Goal: Task Accomplishment & Management: Manage account settings

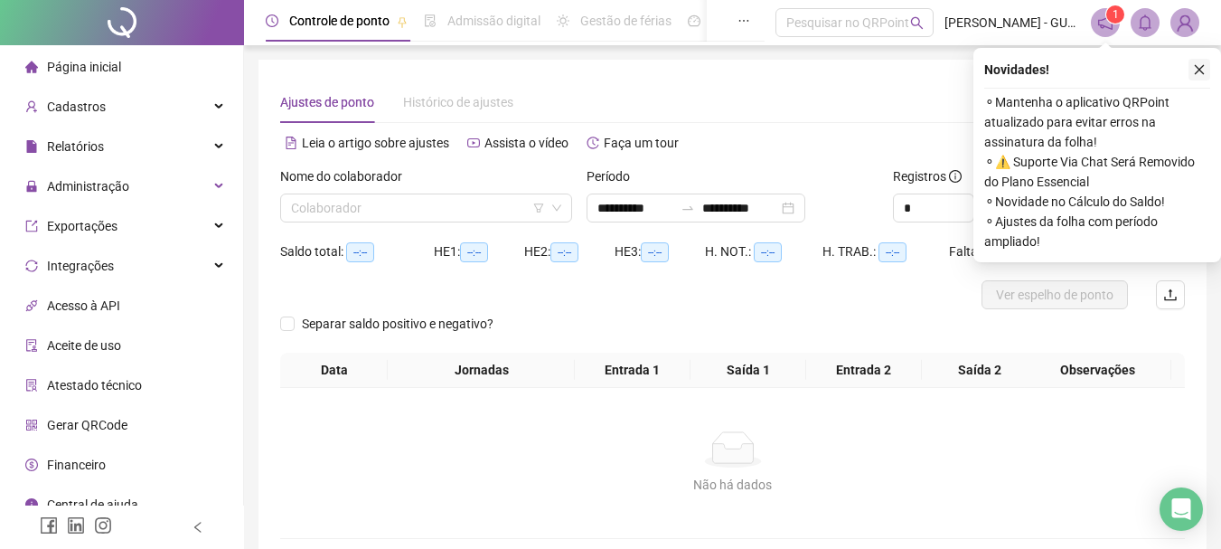
click at [1193, 69] on icon "close" at bounding box center [1199, 69] width 13 height 13
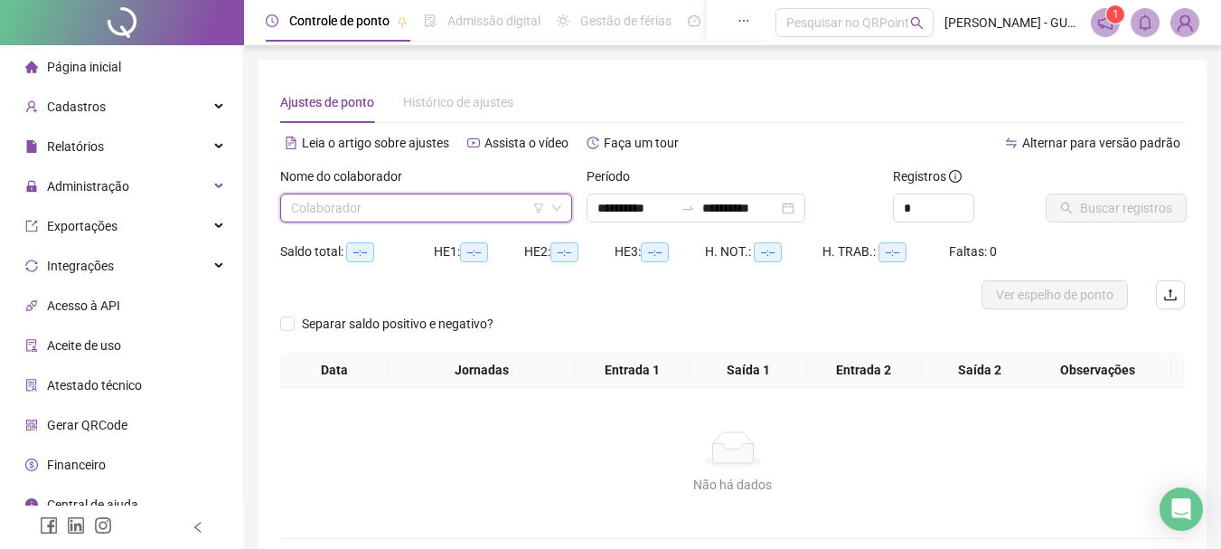
click at [444, 216] on input "search" at bounding box center [418, 207] width 254 height 27
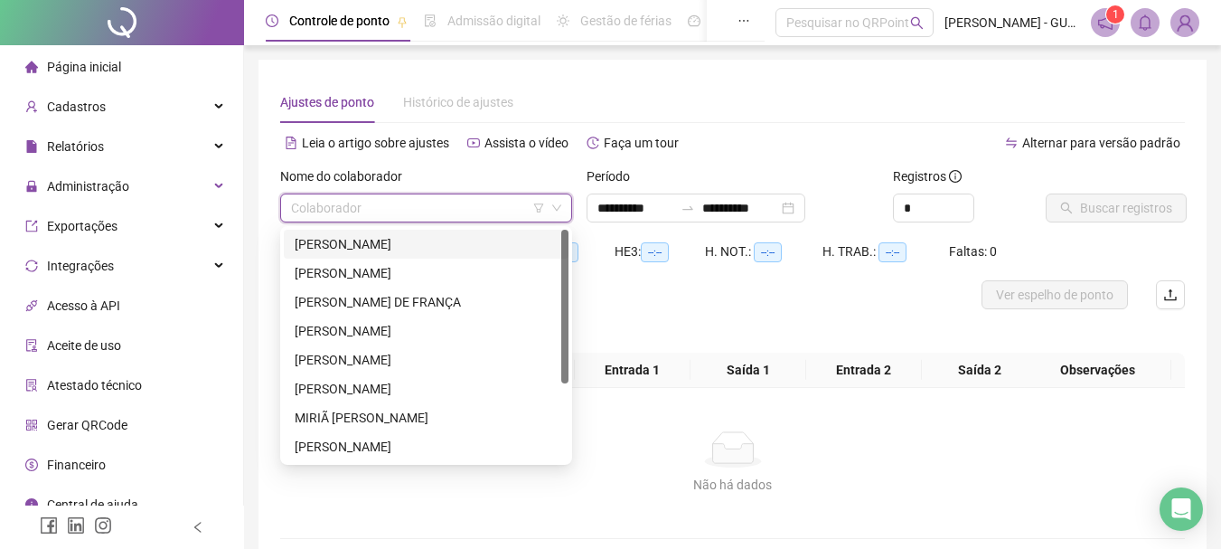
click at [444, 233] on div "[PERSON_NAME]" at bounding box center [426, 244] width 285 height 29
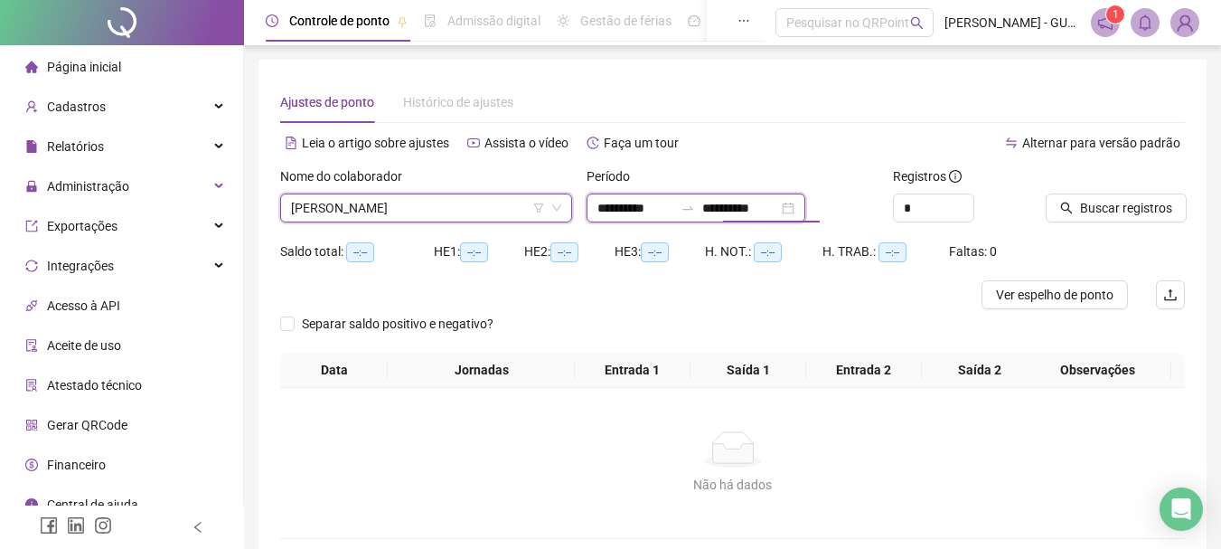
click at [765, 212] on input "**********" at bounding box center [740, 208] width 76 height 20
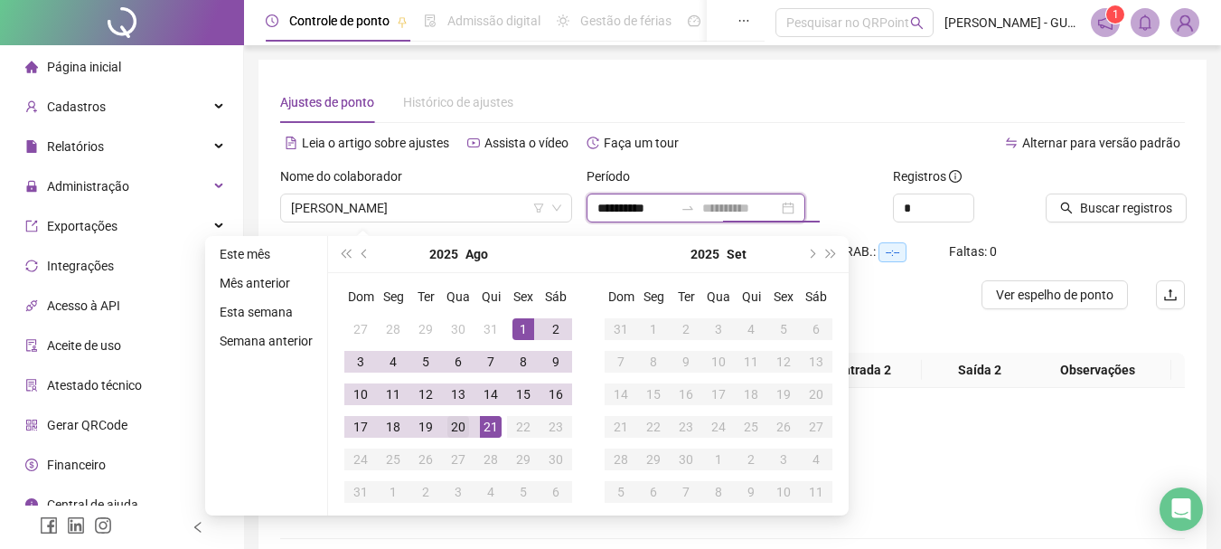
type input "**********"
click at [459, 422] on div "20" at bounding box center [459, 427] width 22 height 22
type input "**********"
click at [520, 325] on div "1" at bounding box center [524, 329] width 22 height 22
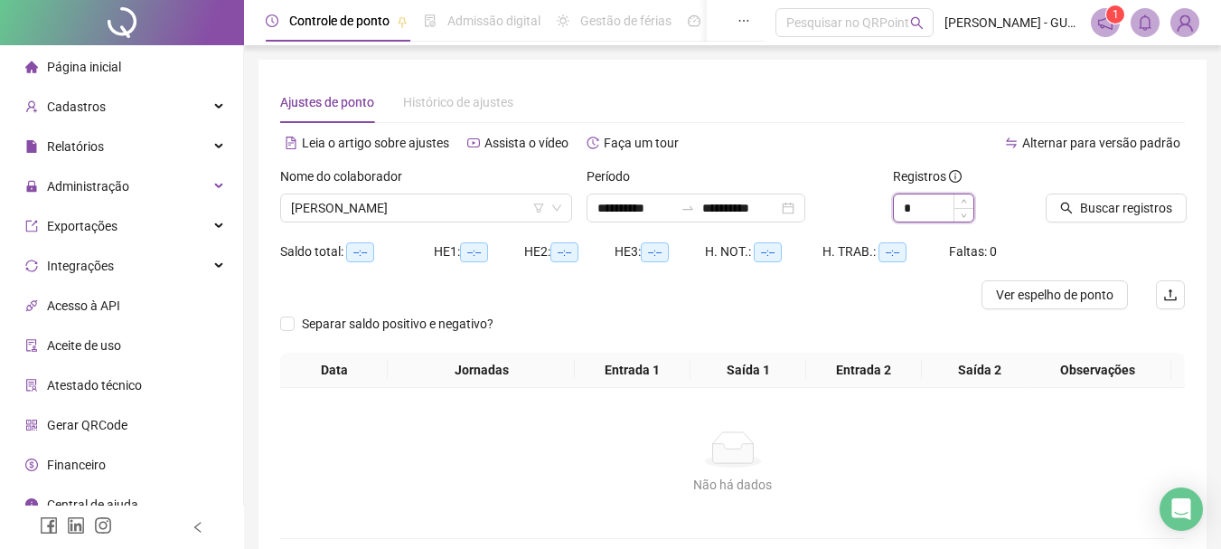
click at [950, 208] on input "*" at bounding box center [934, 207] width 80 height 27
type input "*"
click at [962, 203] on icon "up" at bounding box center [964, 203] width 6 height 6
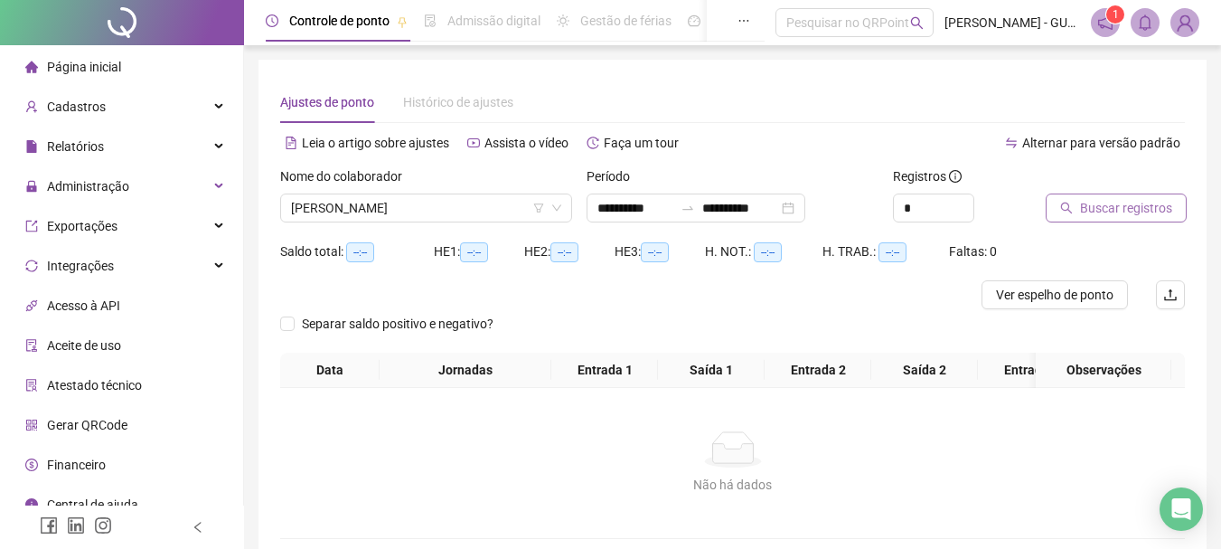
click at [1056, 205] on button "Buscar registros" at bounding box center [1116, 207] width 141 height 29
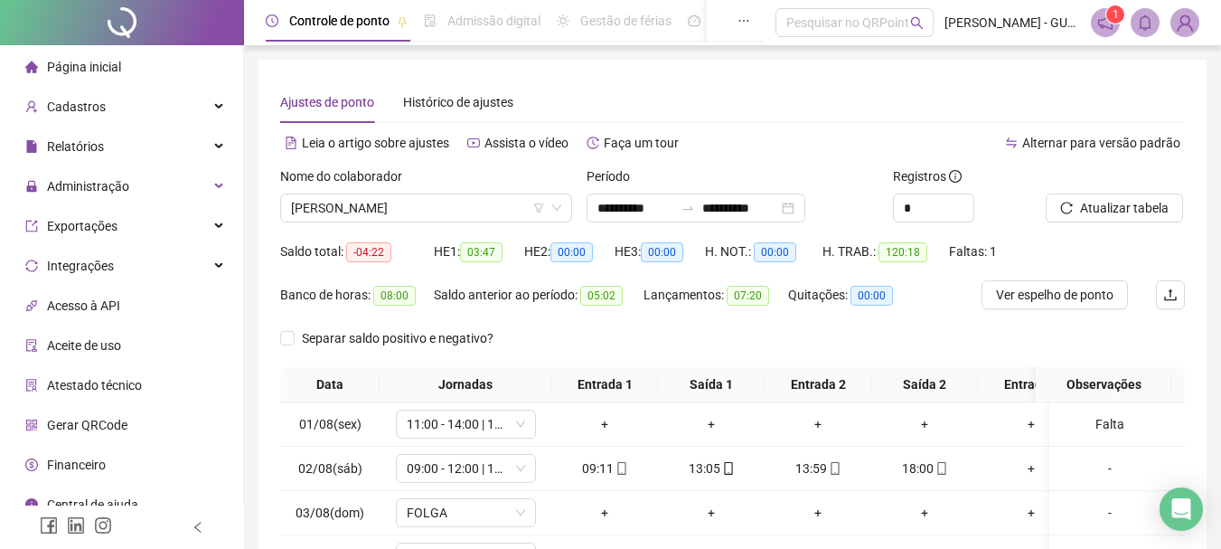
scroll to position [327, 0]
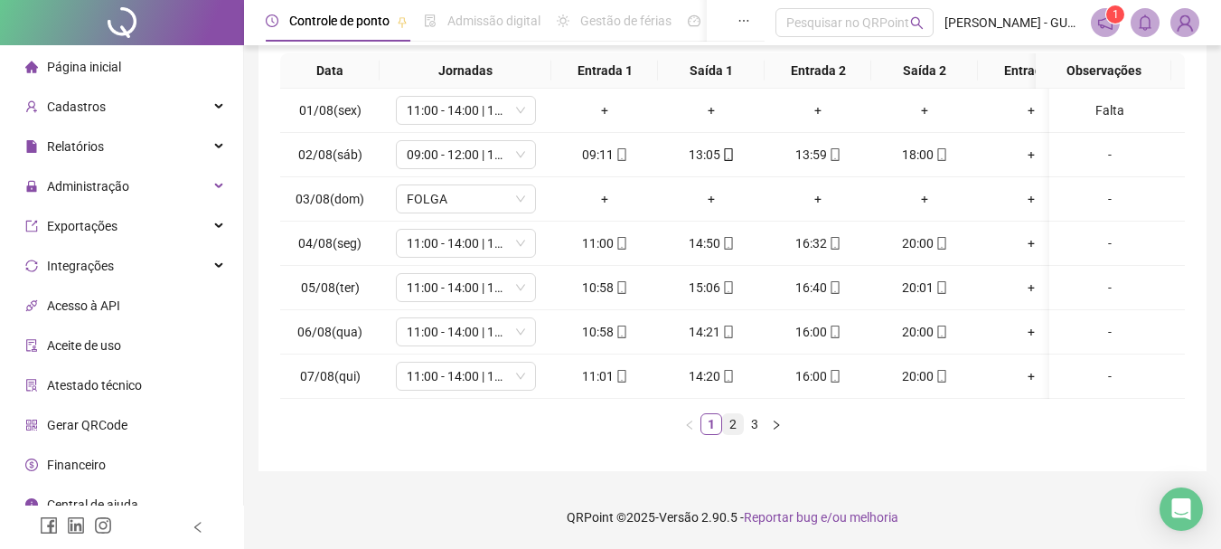
click at [733, 426] on link "2" at bounding box center [733, 424] width 20 height 20
click at [759, 426] on link "3" at bounding box center [755, 424] width 20 height 20
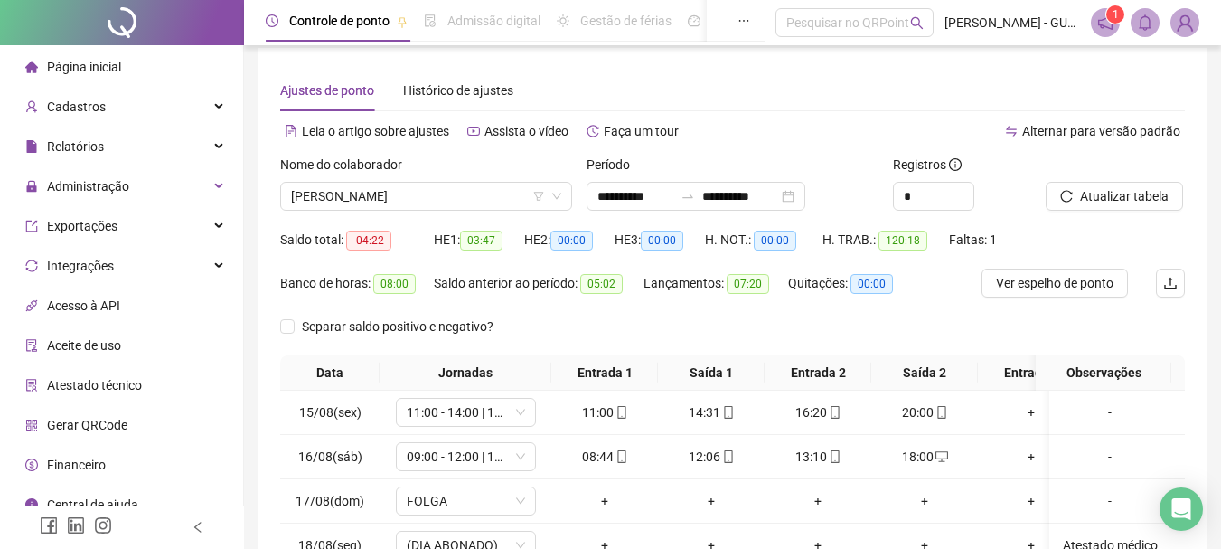
scroll to position [0, 0]
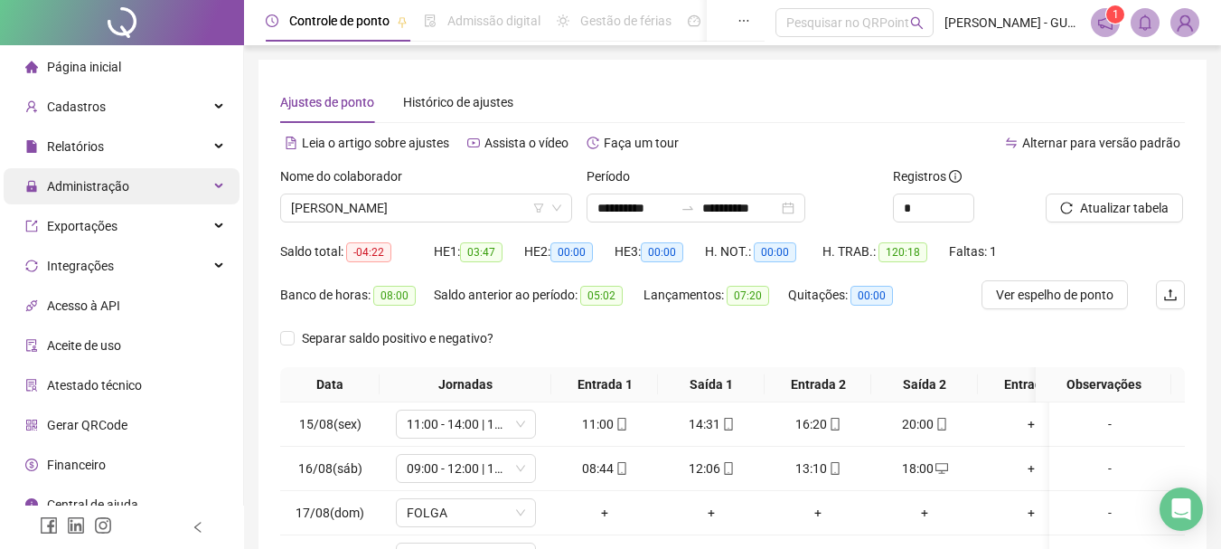
click at [90, 190] on span "Administração" at bounding box center [88, 186] width 82 height 14
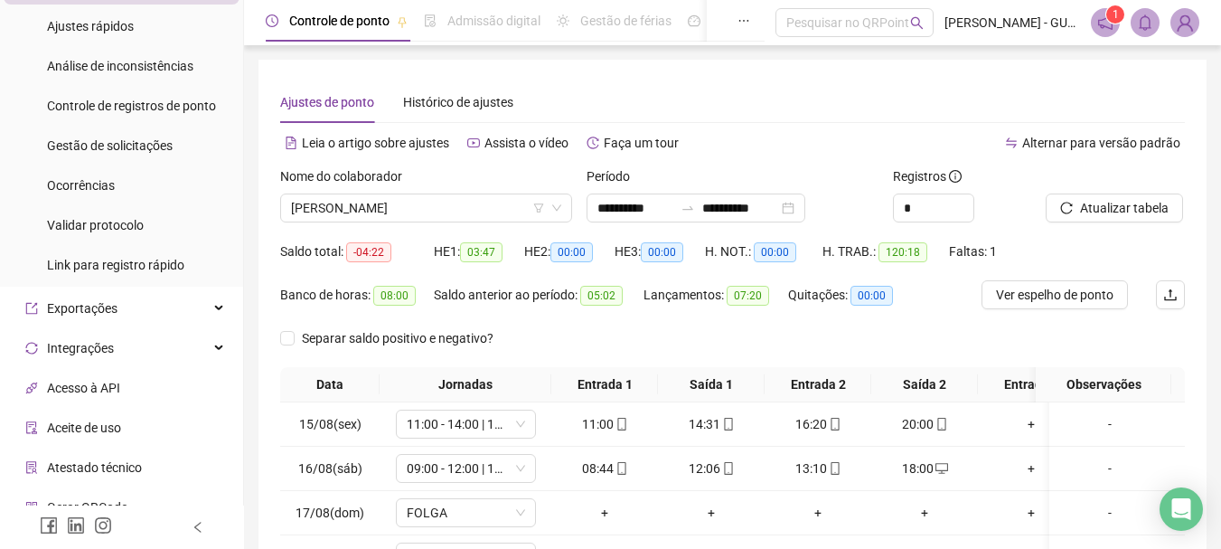
scroll to position [271, 0]
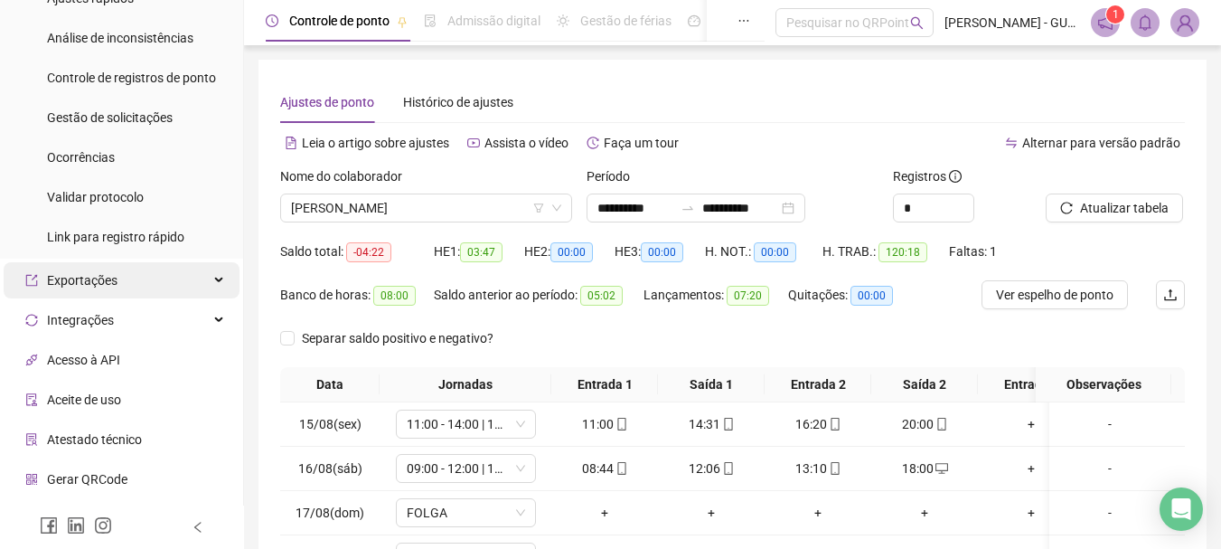
click at [107, 290] on span "Exportações" at bounding box center [71, 280] width 92 height 36
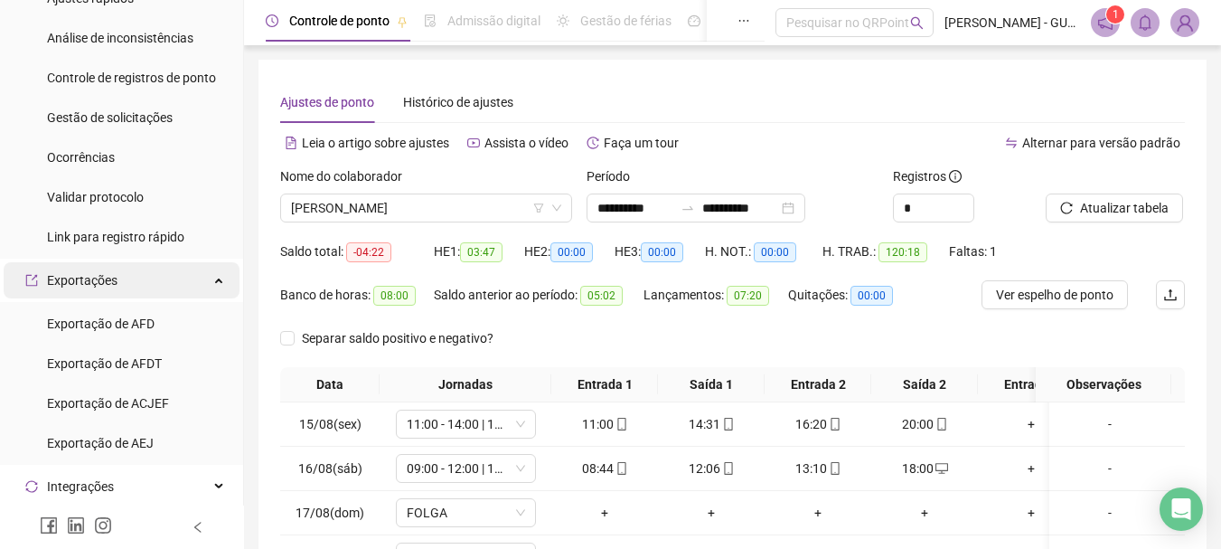
click at [110, 278] on span "Exportações" at bounding box center [82, 280] width 71 height 14
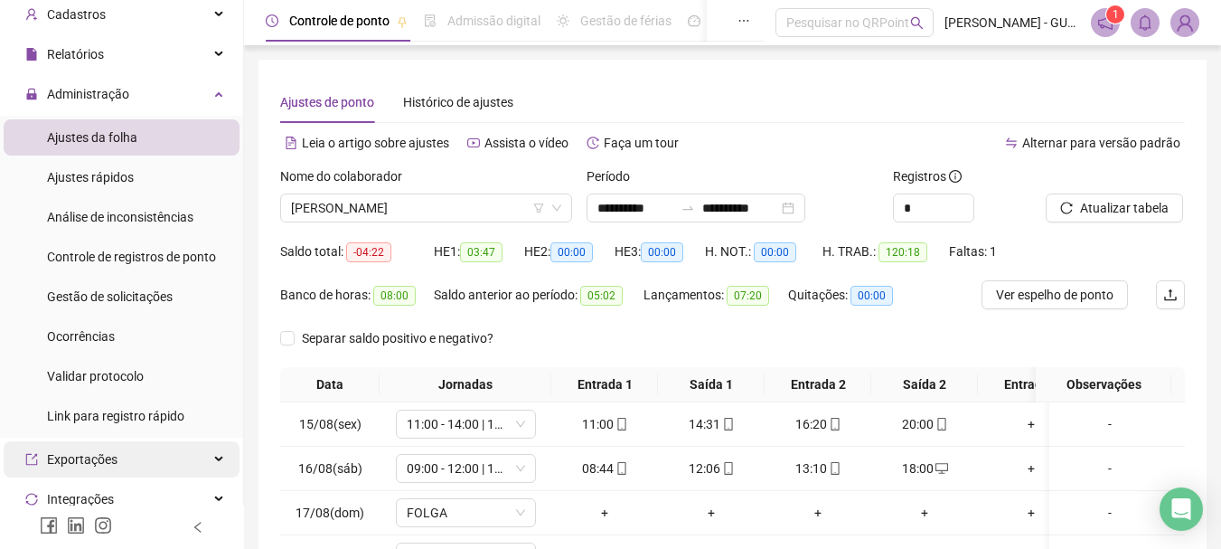
scroll to position [90, 0]
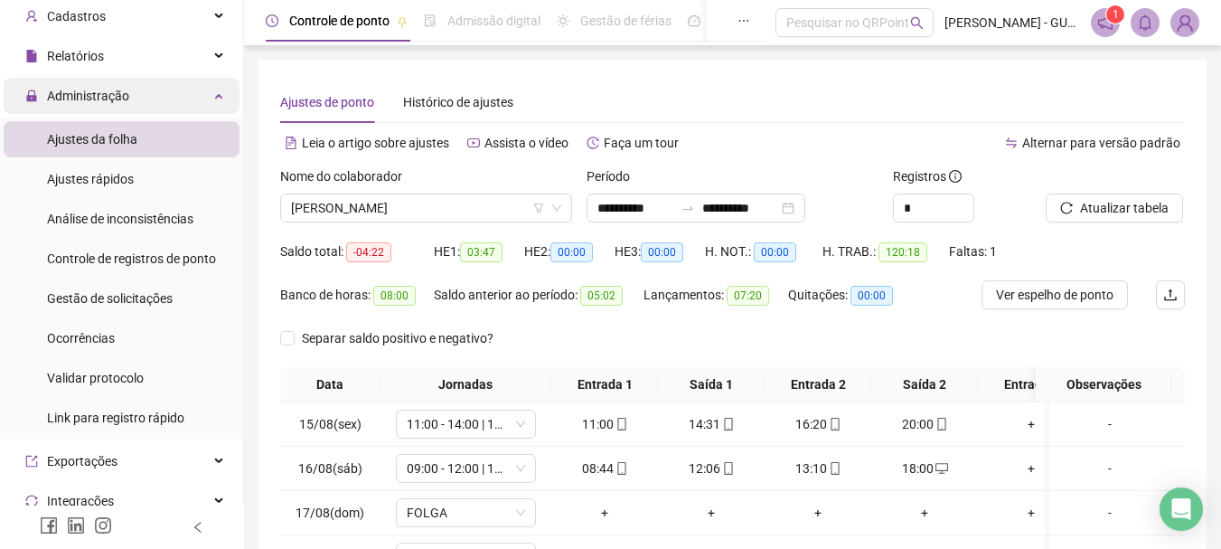
click at [118, 94] on span "Administração" at bounding box center [88, 96] width 82 height 14
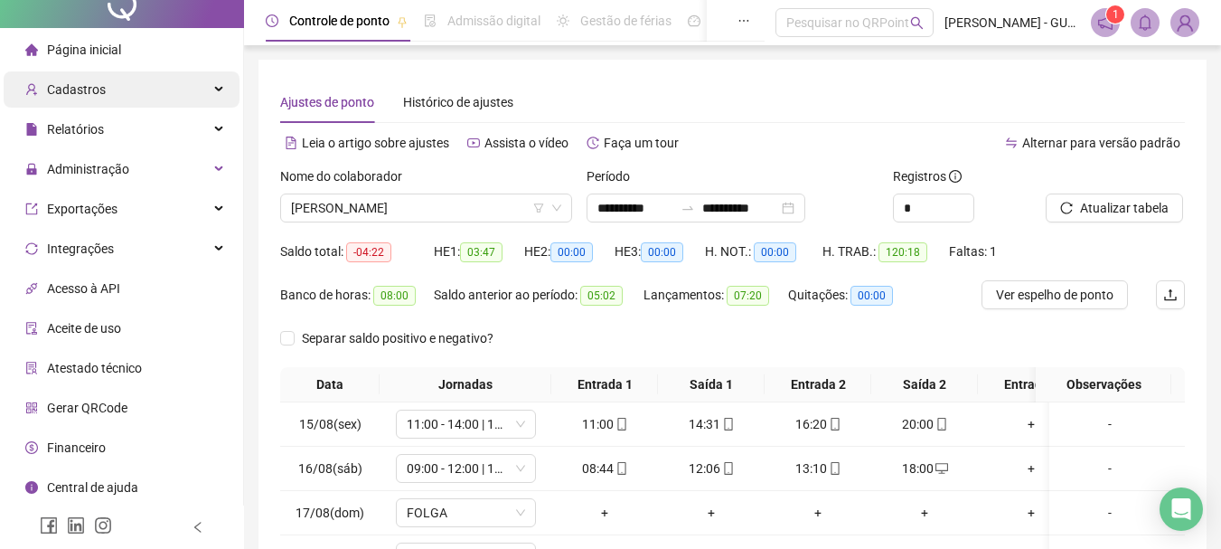
click at [109, 78] on div "Cadastros" at bounding box center [122, 89] width 236 height 36
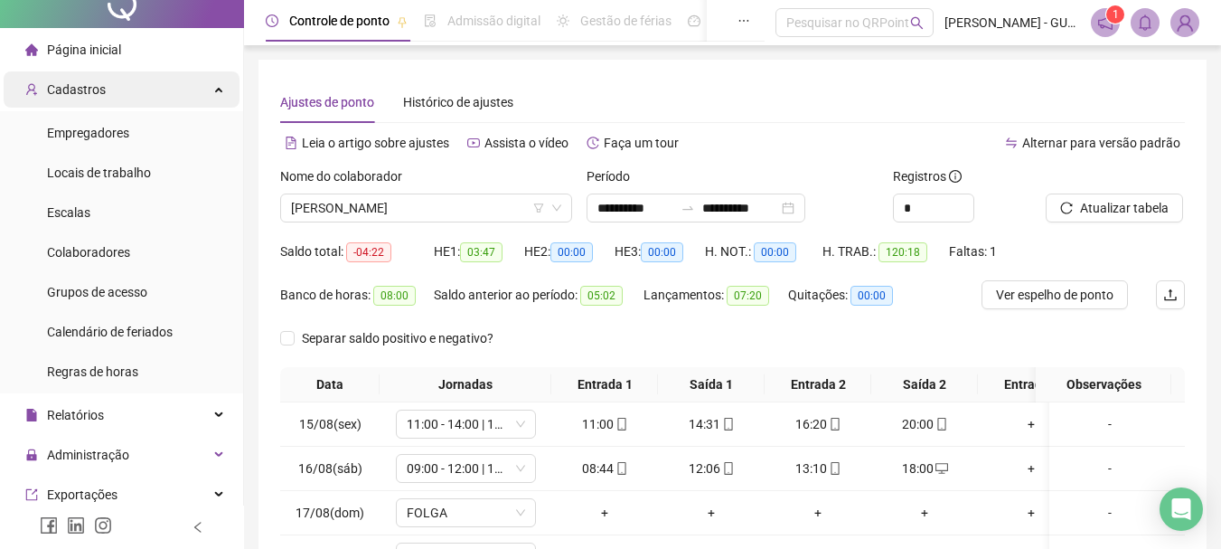
click at [91, 83] on span "Cadastros" at bounding box center [76, 89] width 59 height 14
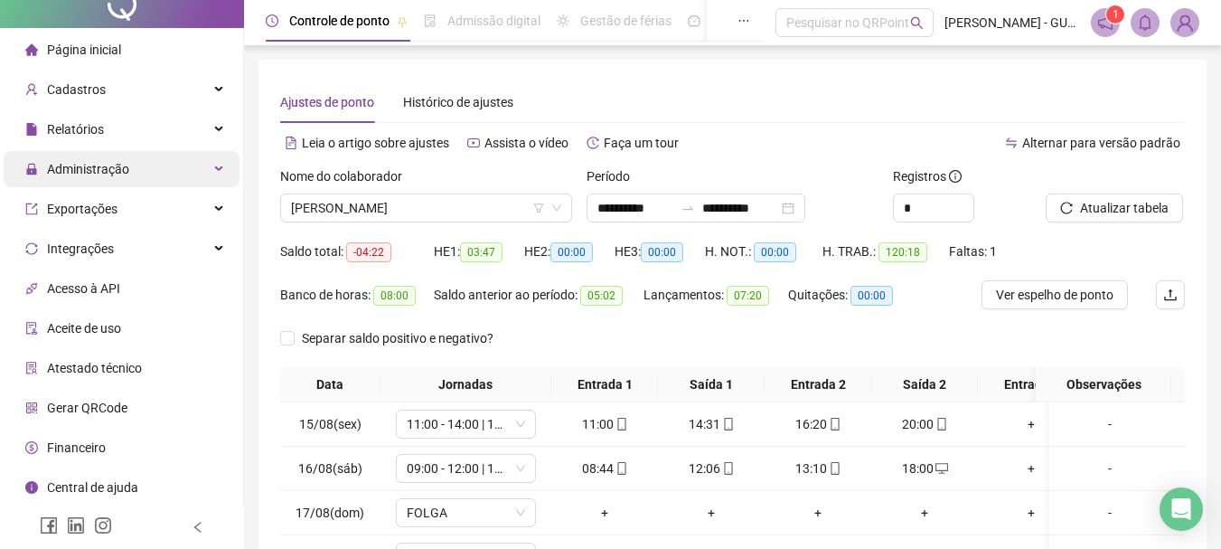
click at [107, 172] on span "Administração" at bounding box center [88, 169] width 82 height 14
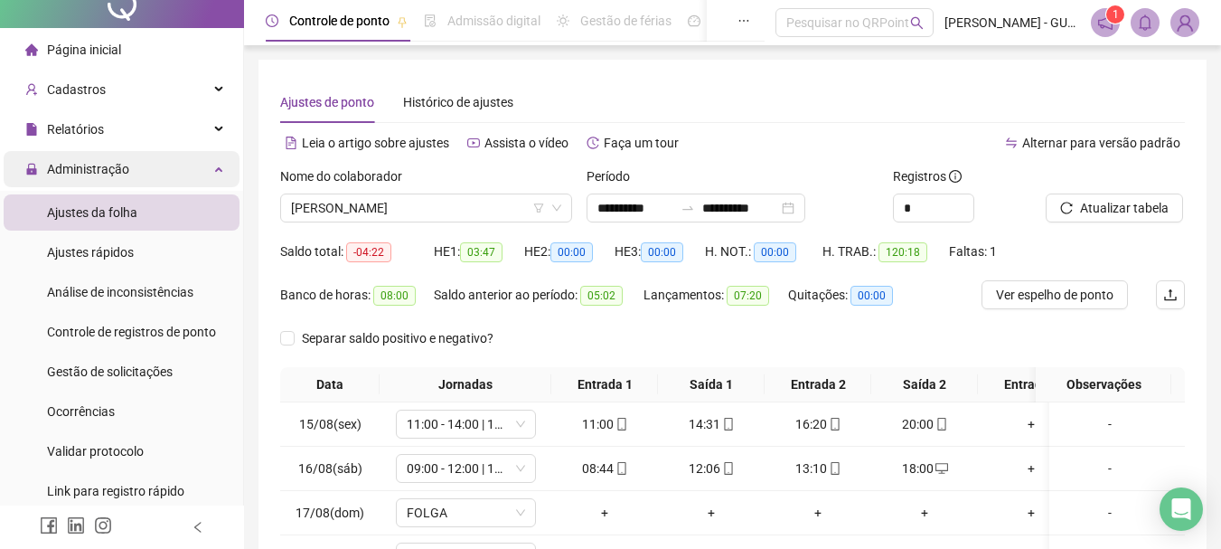
click at [107, 172] on span "Administração" at bounding box center [88, 169] width 82 height 14
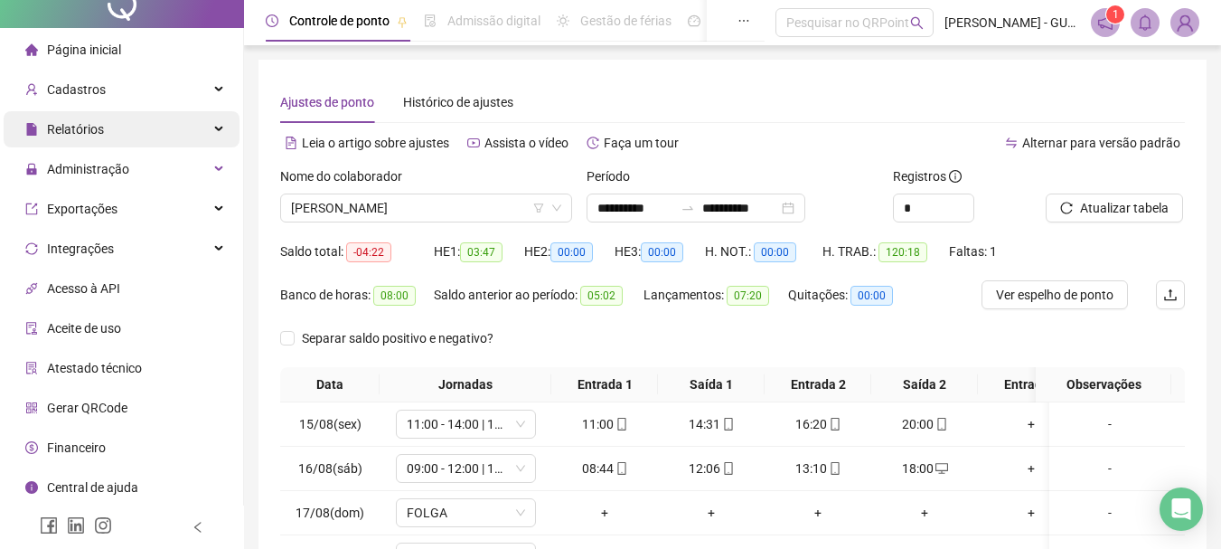
click at [104, 136] on div "Relatórios" at bounding box center [122, 129] width 236 height 36
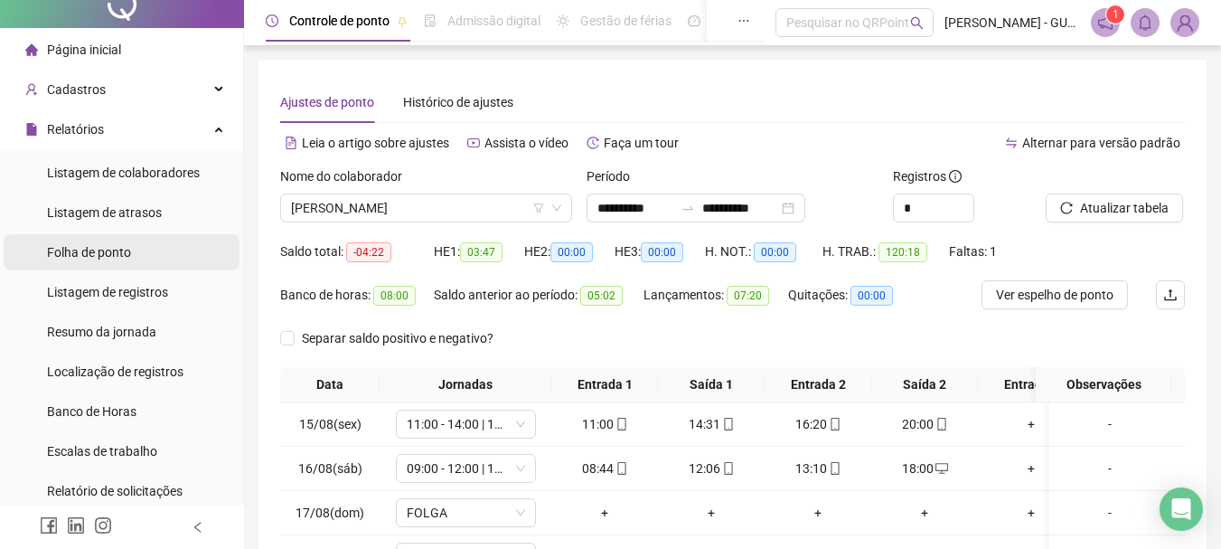
click at [107, 258] on span "Folha de ponto" at bounding box center [89, 252] width 84 height 14
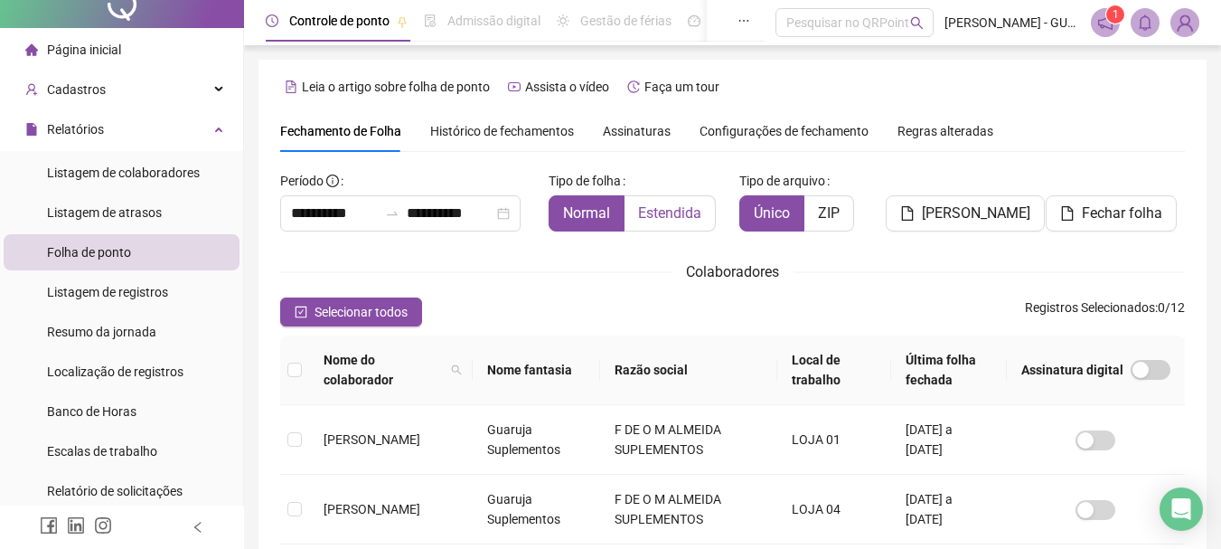
click at [668, 216] on span "Estendida" at bounding box center [669, 212] width 63 height 17
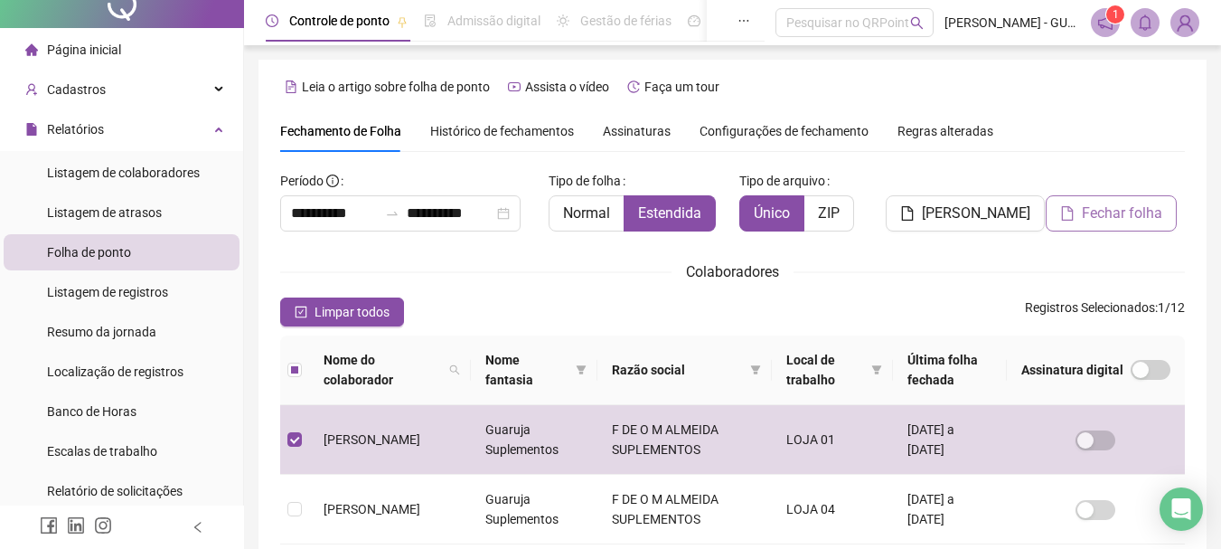
click at [1089, 210] on span "Fechar folha" at bounding box center [1122, 214] width 80 height 22
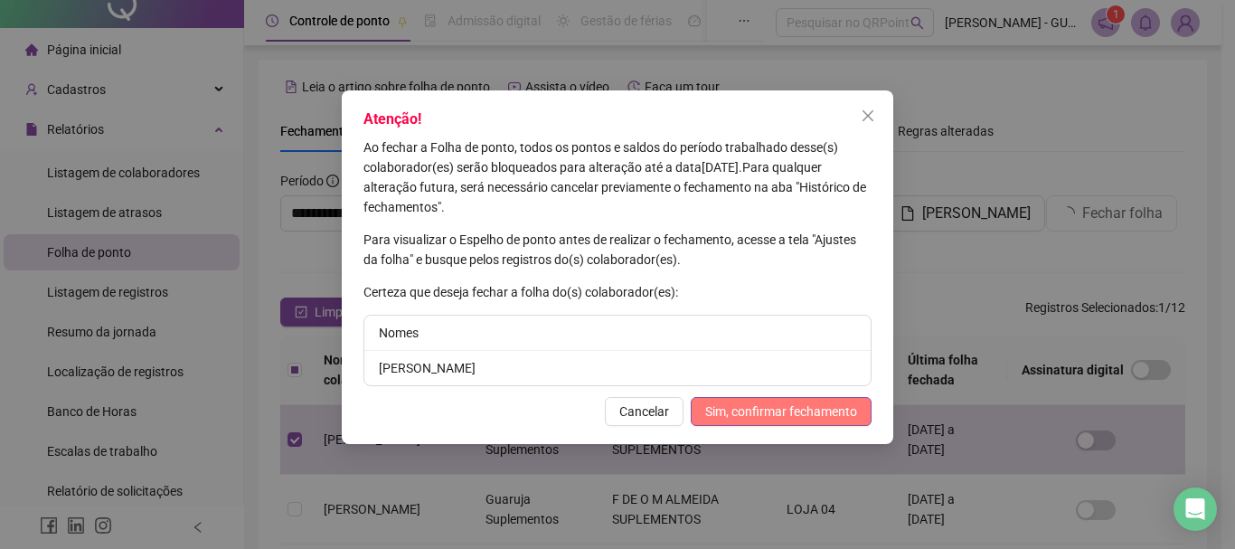
click at [802, 416] on span "Sim, confirmar fechamento" at bounding box center [781, 411] width 152 height 20
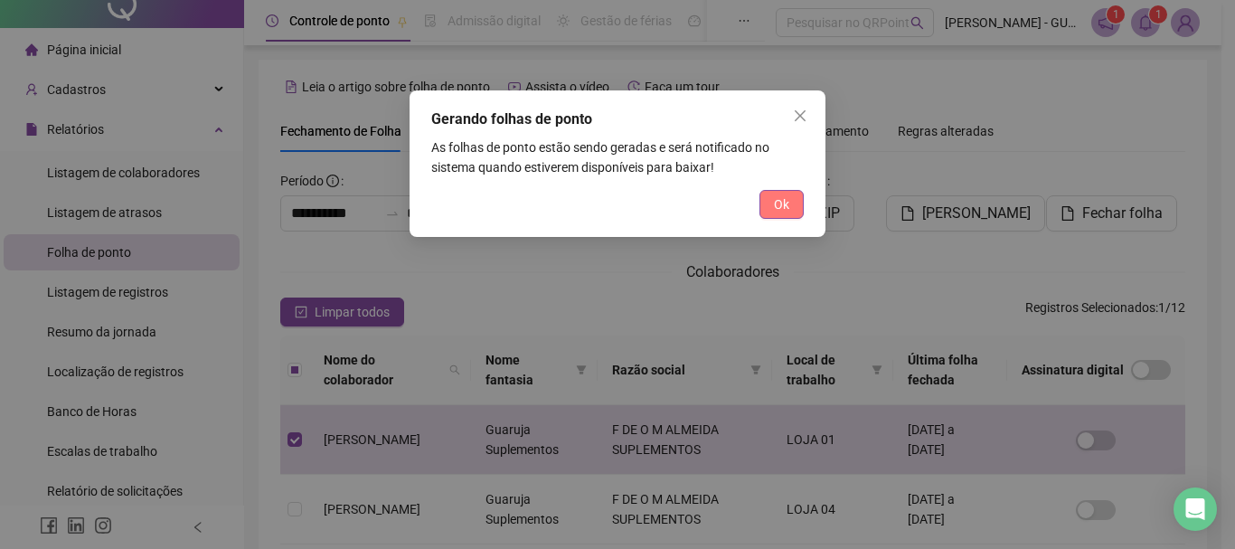
click at [783, 202] on span "Ok" at bounding box center [781, 204] width 15 height 20
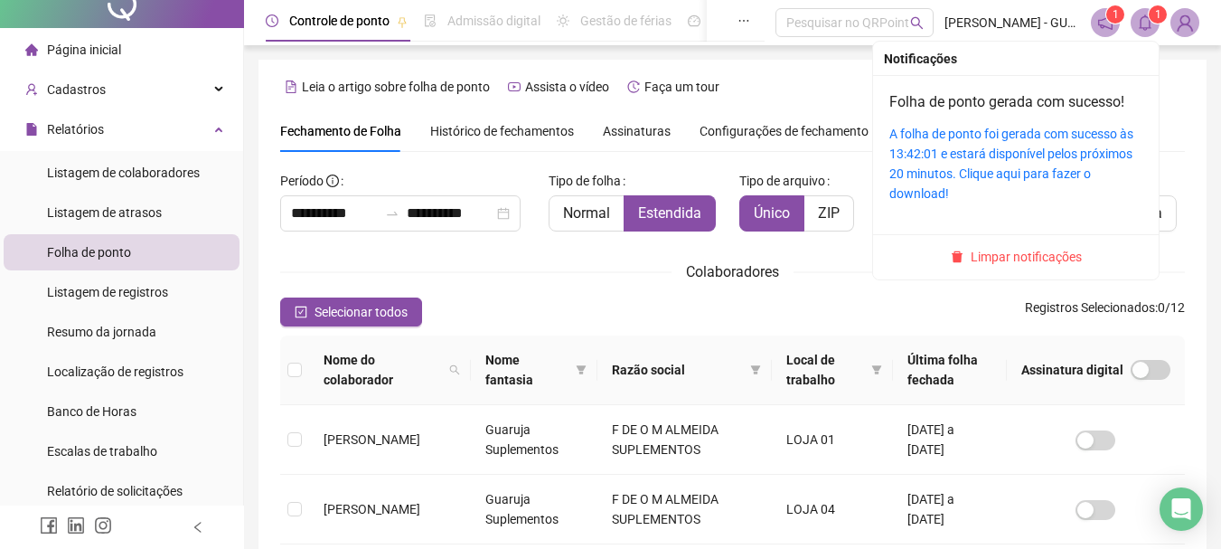
click at [1155, 23] on span "1" at bounding box center [1158, 14] width 6 height 18
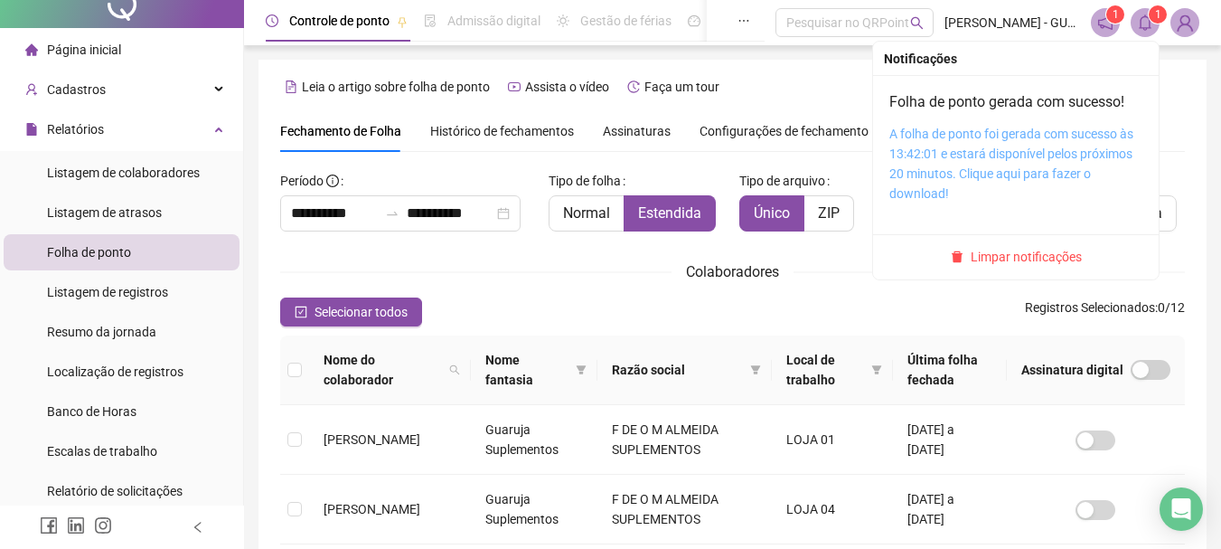
click at [995, 145] on link "A folha de ponto foi gerada com sucesso às 13:42:01 e estará disponível pelos p…" at bounding box center [1012, 164] width 244 height 74
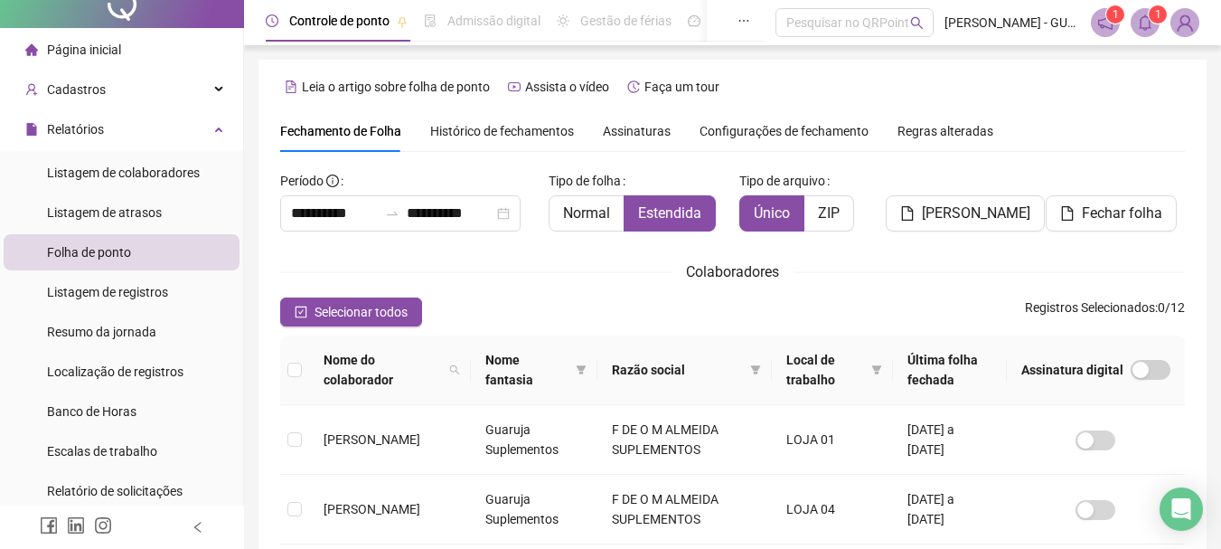
click at [1147, 33] on span at bounding box center [1145, 22] width 29 height 29
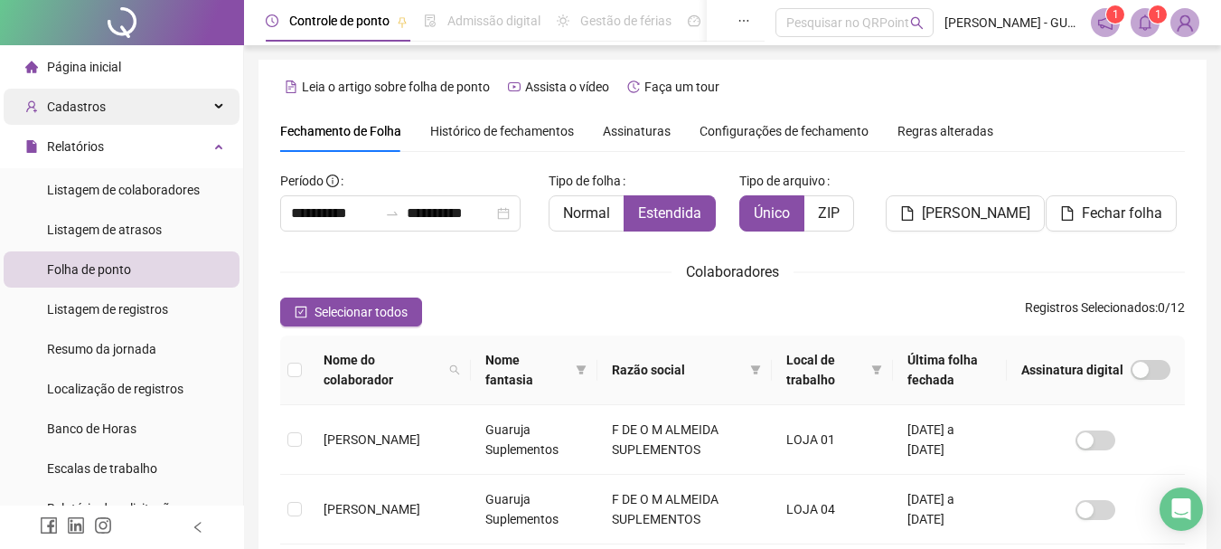
click at [83, 97] on span "Cadastros" at bounding box center [65, 107] width 80 height 36
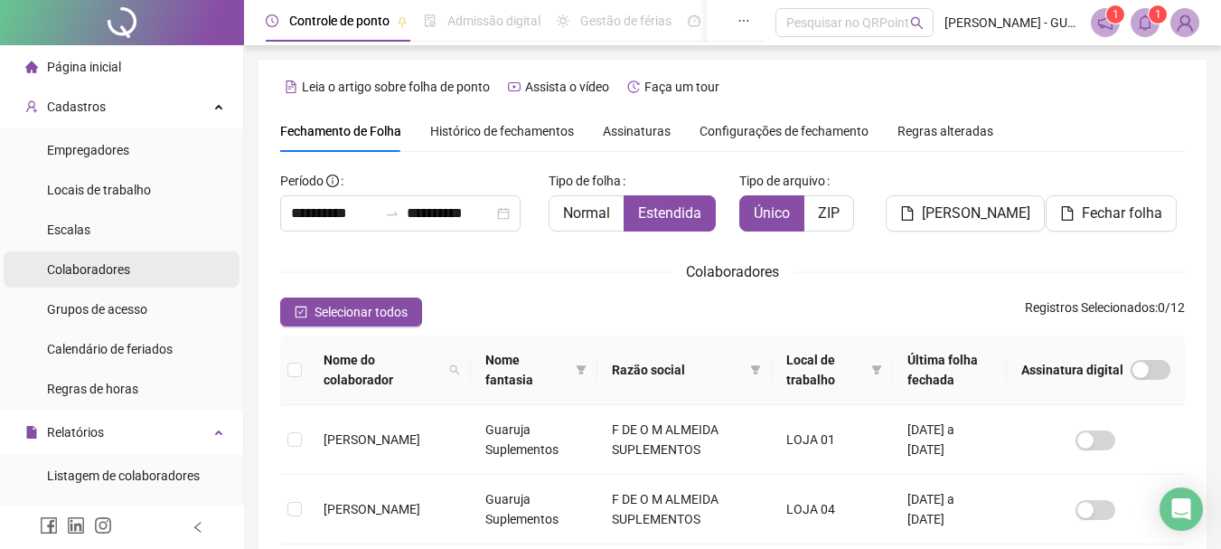
click at [99, 266] on span "Colaboradores" at bounding box center [88, 269] width 83 height 14
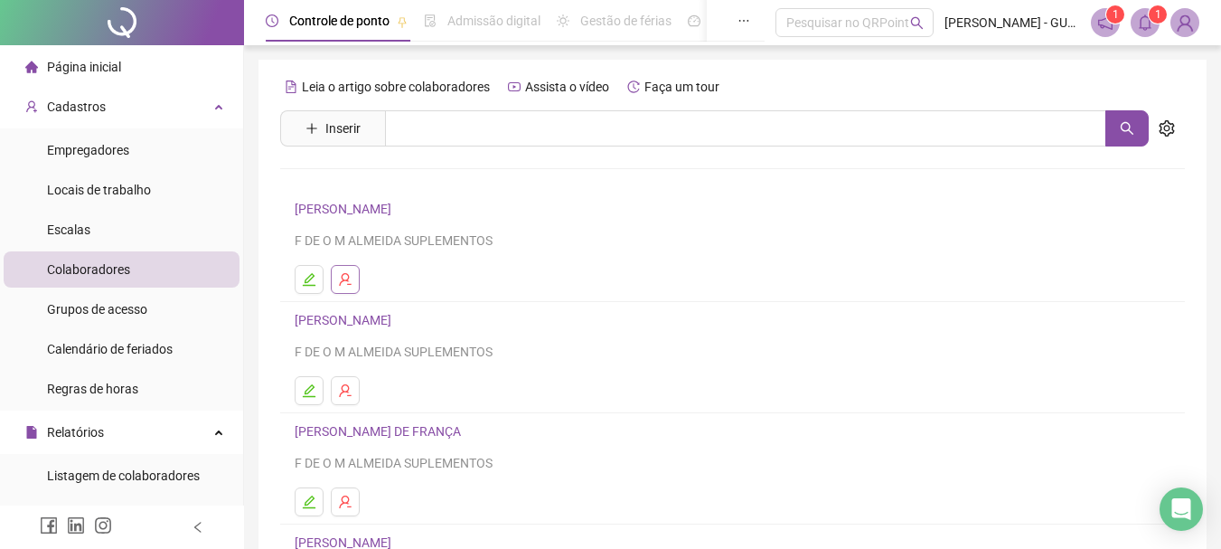
click at [354, 279] on button "button" at bounding box center [345, 279] width 29 height 29
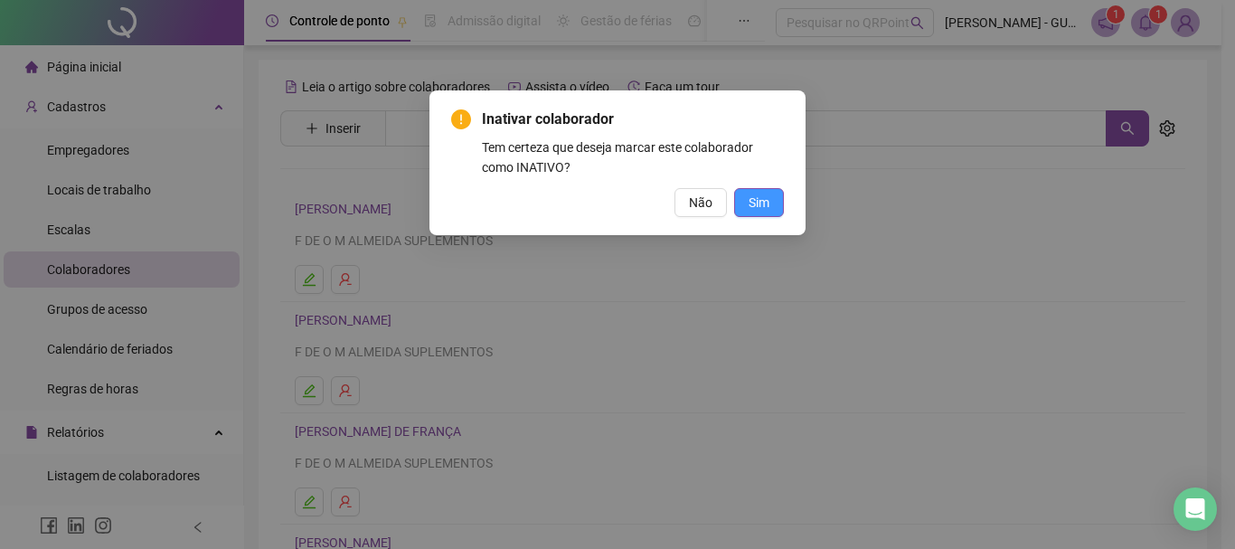
click at [775, 204] on button "Sim" at bounding box center [759, 202] width 50 height 29
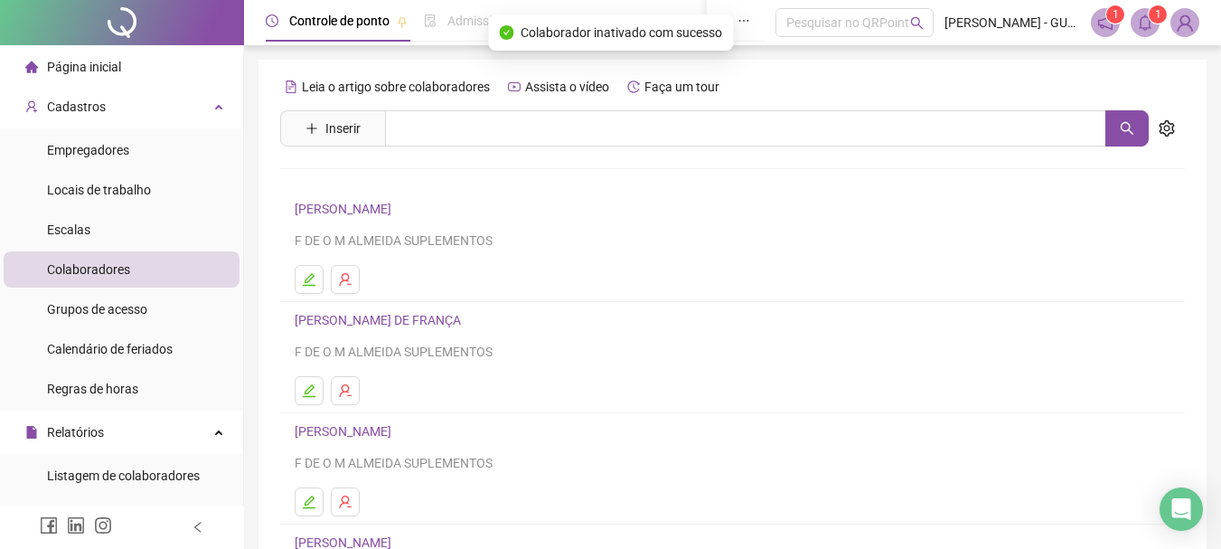
click at [81, 60] on span "Página inicial" at bounding box center [84, 67] width 74 height 14
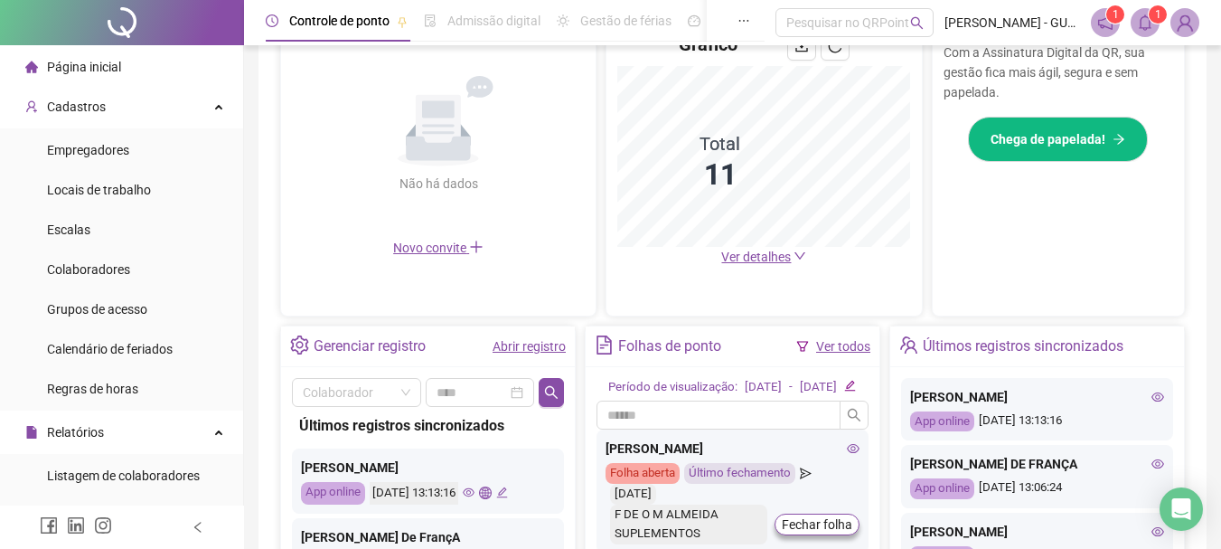
scroll to position [452, 0]
